Goal: Task Accomplishment & Management: Use online tool/utility

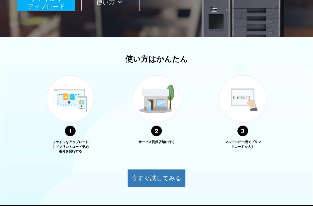
scroll to position [159, 0]
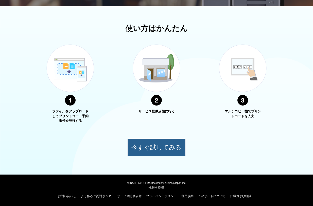
click at [159, 148] on button "今すぐ試してみる" at bounding box center [156, 148] width 58 height 18
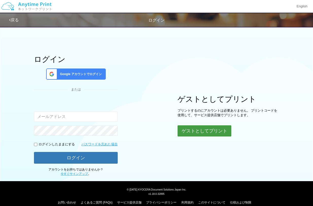
click at [200, 133] on button "ゲストとしてプリント" at bounding box center [205, 130] width 54 height 11
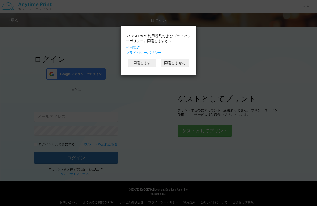
click at [142, 66] on button "同意します" at bounding box center [142, 63] width 28 height 9
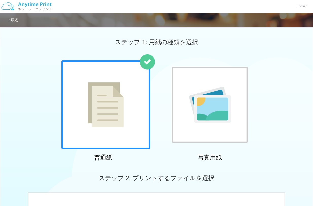
scroll to position [180, 0]
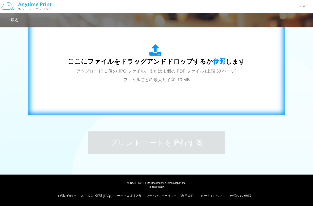
click at [166, 65] on div "ここにファイルをドラッグアンドドロップするか 参照 します アップロード: 1 個の JPG ファイル、または 1 個の PDF ファイル (上限 50 ペー…" at bounding box center [157, 64] width 178 height 40
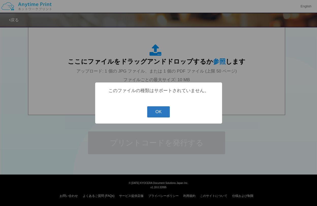
click at [159, 115] on button "OK" at bounding box center [158, 111] width 23 height 11
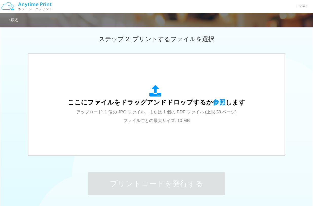
scroll to position [131, 0]
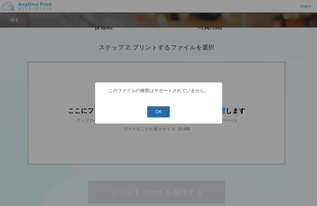
click at [158, 112] on button "OK" at bounding box center [158, 111] width 23 height 11
click at [158, 115] on button "OK" at bounding box center [158, 111] width 23 height 11
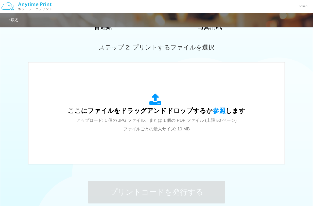
click at [158, 115] on div "ここにファイルをドラッグアンドドロップするか 参照 します アップロード: 1 個の JPG ファイル、または 1 個の PDF ファイル (上限 50 ペー…" at bounding box center [157, 113] width 178 height 40
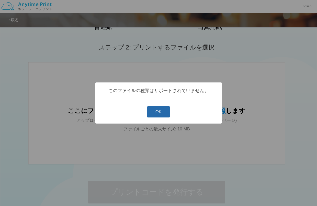
click at [155, 113] on button "OK" at bounding box center [158, 111] width 23 height 11
